Goal: Task Accomplishment & Management: Use online tool/utility

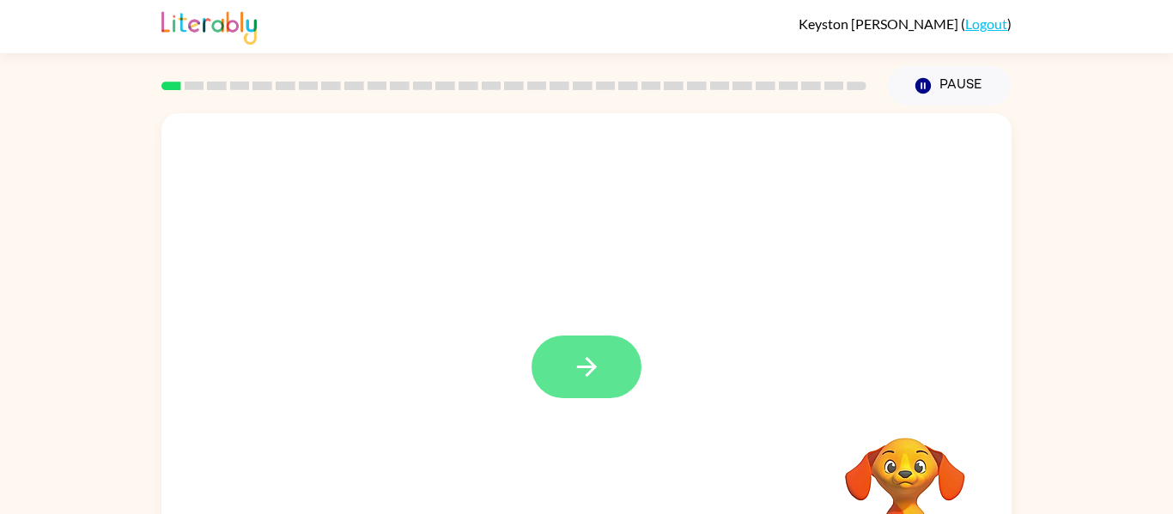
click at [624, 364] on button "button" at bounding box center [586, 367] width 110 height 63
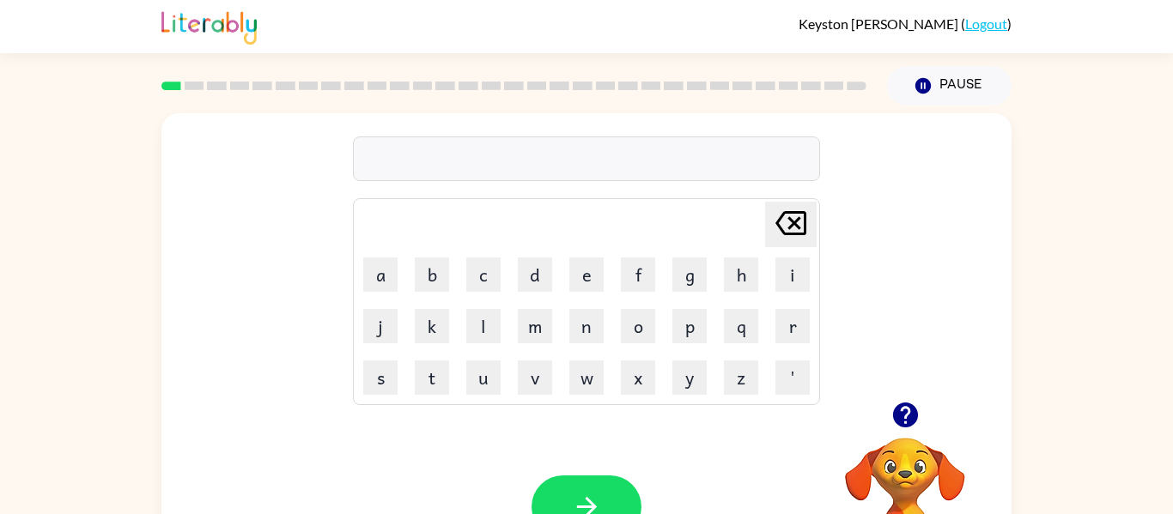
click at [889, 418] on button "button" at bounding box center [905, 415] width 44 height 44
click at [910, 417] on icon "button" at bounding box center [904, 415] width 25 height 25
click at [889, 236] on div "[PERSON_NAME] [PERSON_NAME] last character input a b c d e f g h i j k l m n o …" at bounding box center [586, 257] width 850 height 288
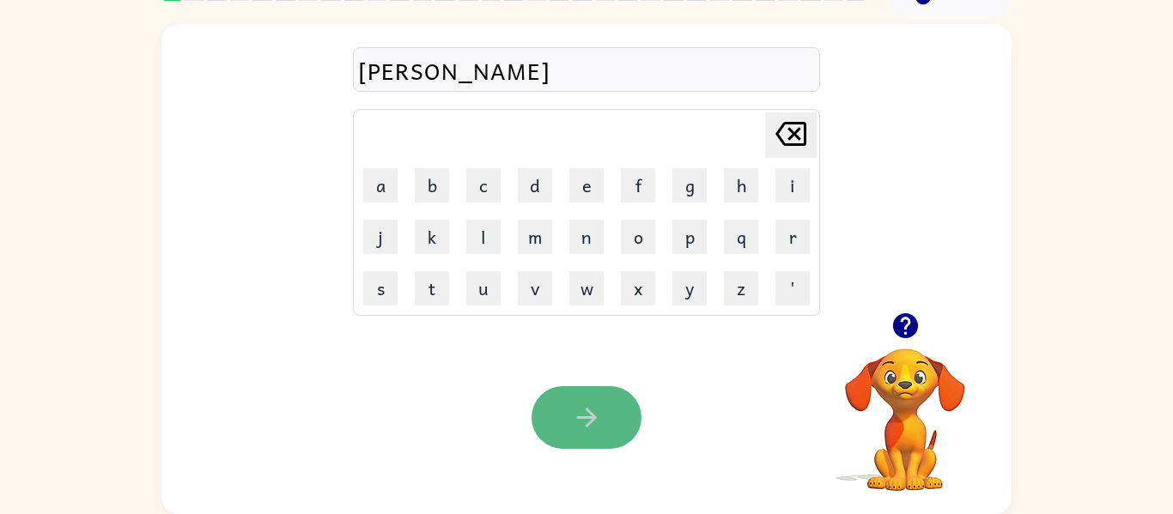
click at [602, 408] on button "button" at bounding box center [586, 417] width 110 height 63
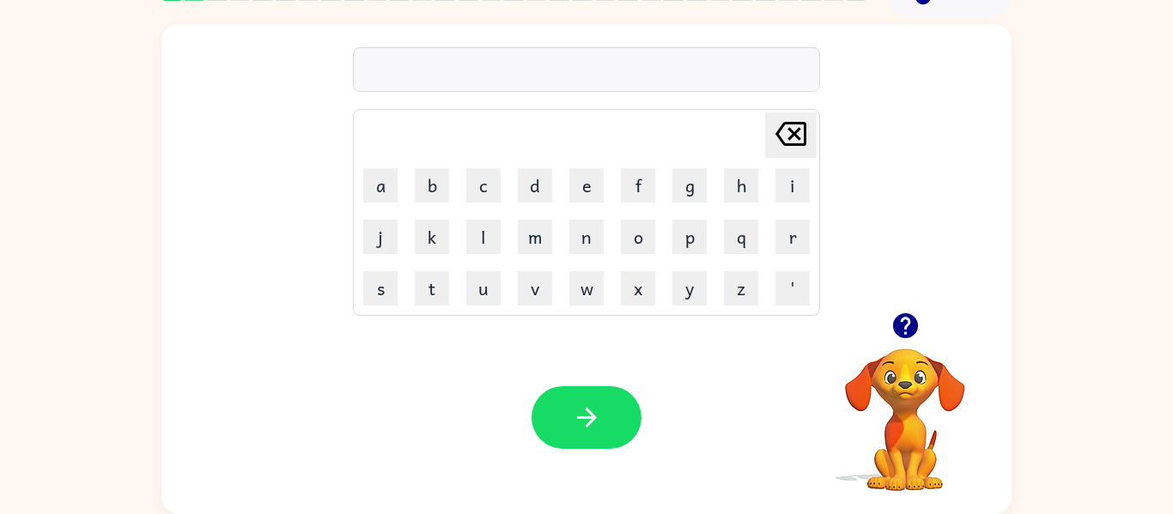
click at [901, 307] on button "button" at bounding box center [905, 326] width 44 height 44
click at [521, 50] on div at bounding box center [586, 69] width 467 height 45
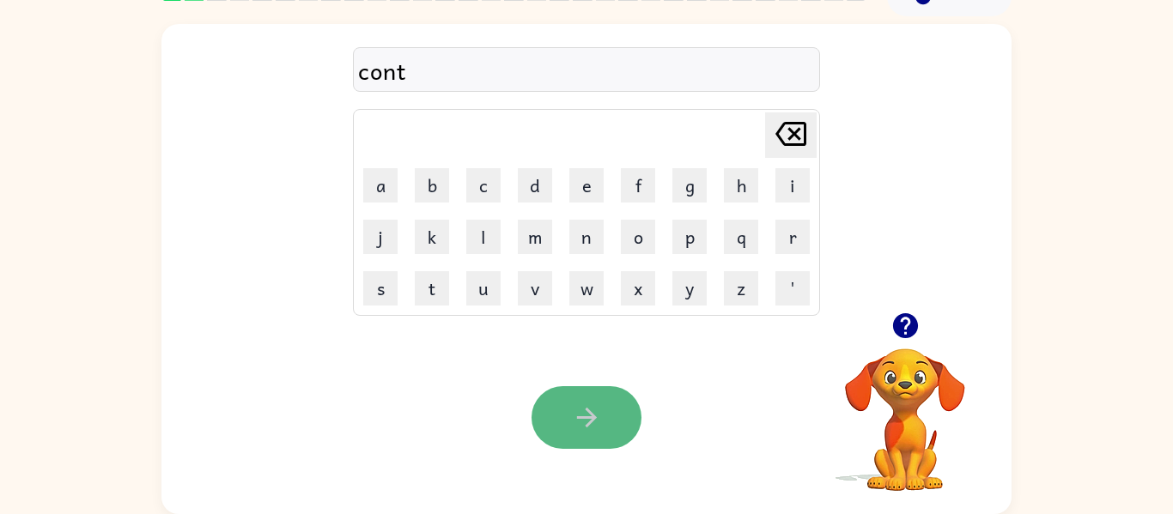
click at [583, 440] on button "button" at bounding box center [586, 417] width 110 height 63
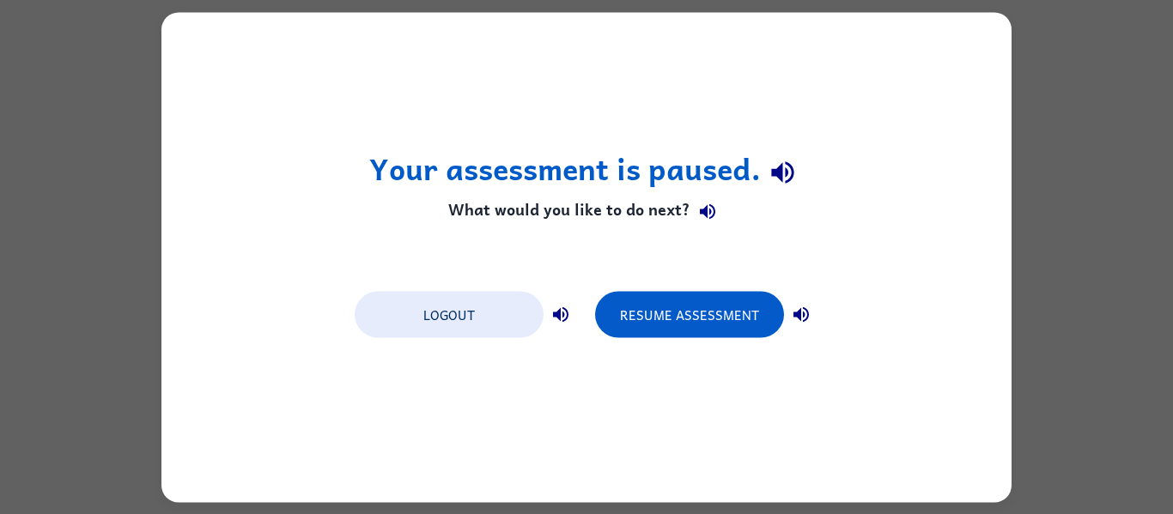
scroll to position [0, 0]
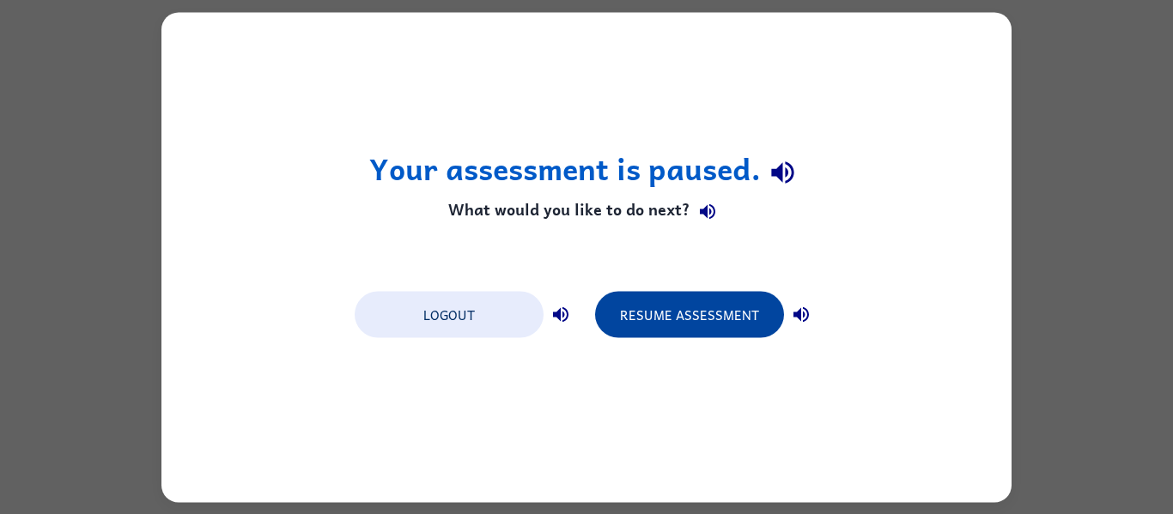
click at [705, 316] on button "Resume Assessment" at bounding box center [689, 314] width 189 height 46
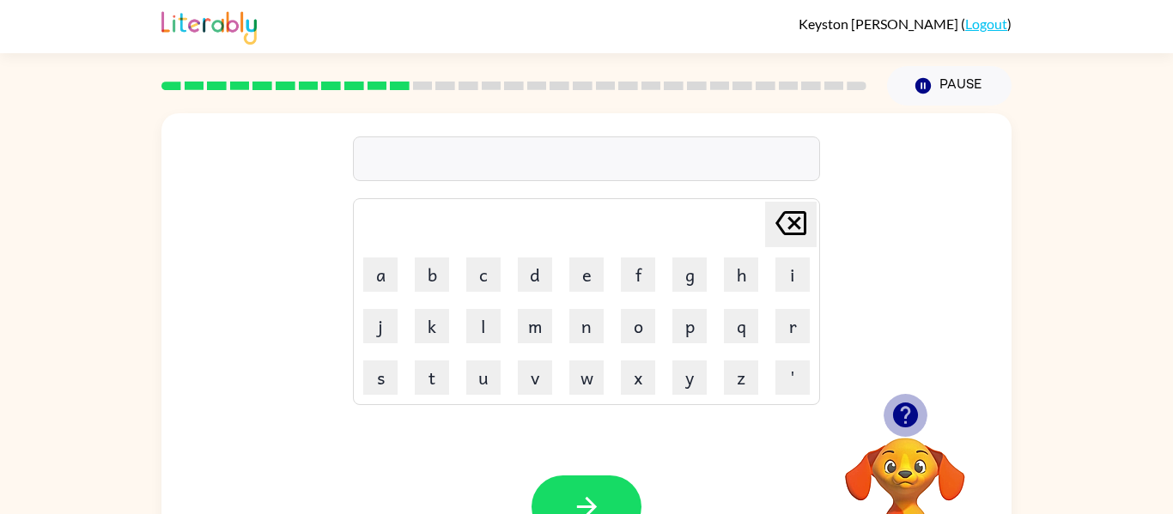
click at [901, 424] on icon "button" at bounding box center [904, 415] width 25 height 25
click at [914, 409] on icon "button" at bounding box center [904, 415] width 25 height 25
click at [900, 421] on icon "button" at bounding box center [904, 415] width 25 height 25
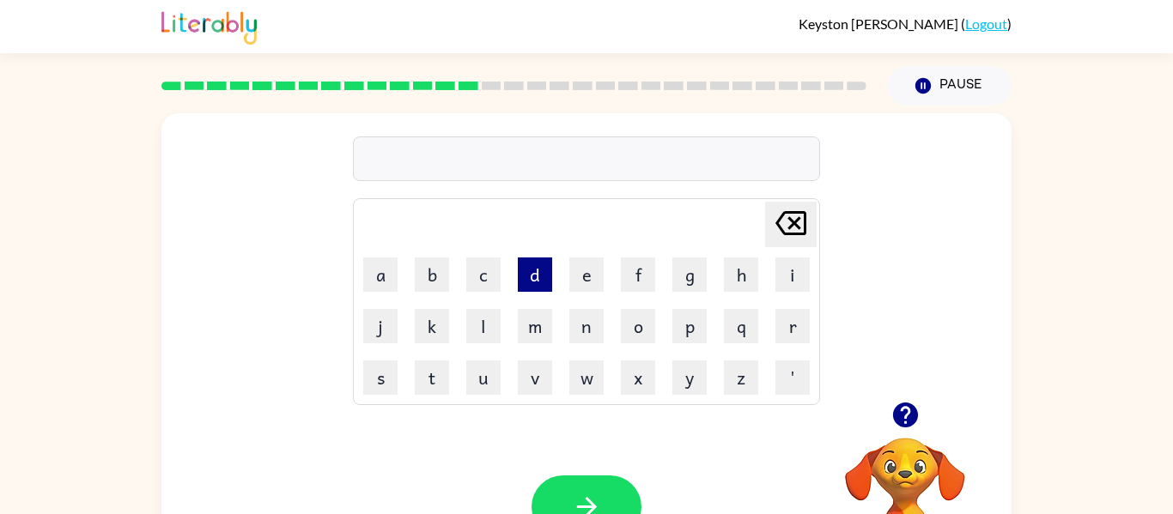
click at [533, 276] on button "d" at bounding box center [535, 275] width 34 height 34
click at [481, 323] on button "l" at bounding box center [483, 326] width 34 height 34
click at [385, 270] on button "a" at bounding box center [380, 275] width 34 height 34
type button "a"
click at [903, 403] on icon "button" at bounding box center [904, 415] width 25 height 25
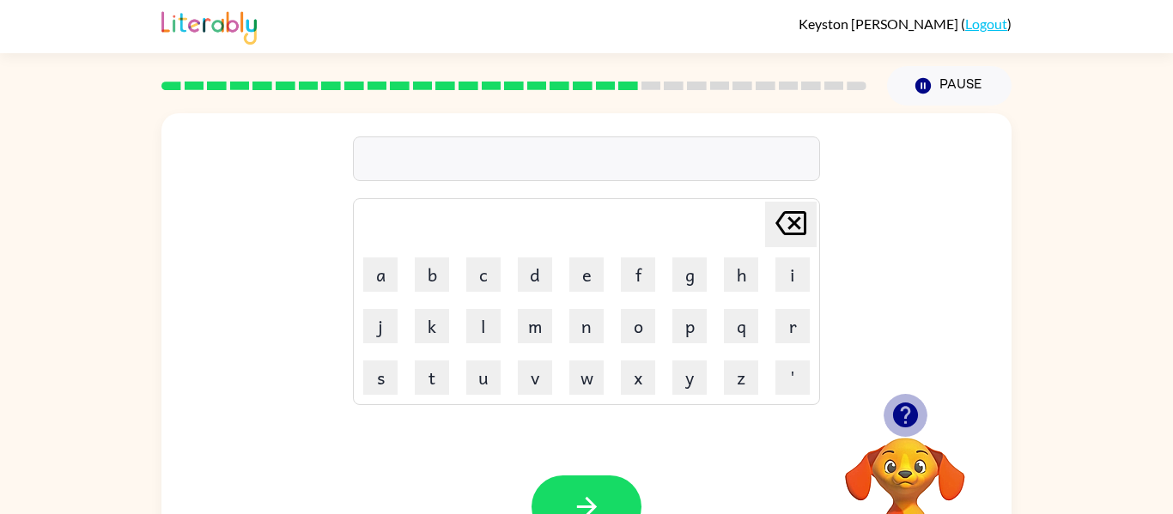
click at [901, 418] on icon "button" at bounding box center [904, 415] width 25 height 25
click at [899, 412] on icon "button" at bounding box center [904, 415] width 25 height 25
